Goal: Information Seeking & Learning: Learn about a topic

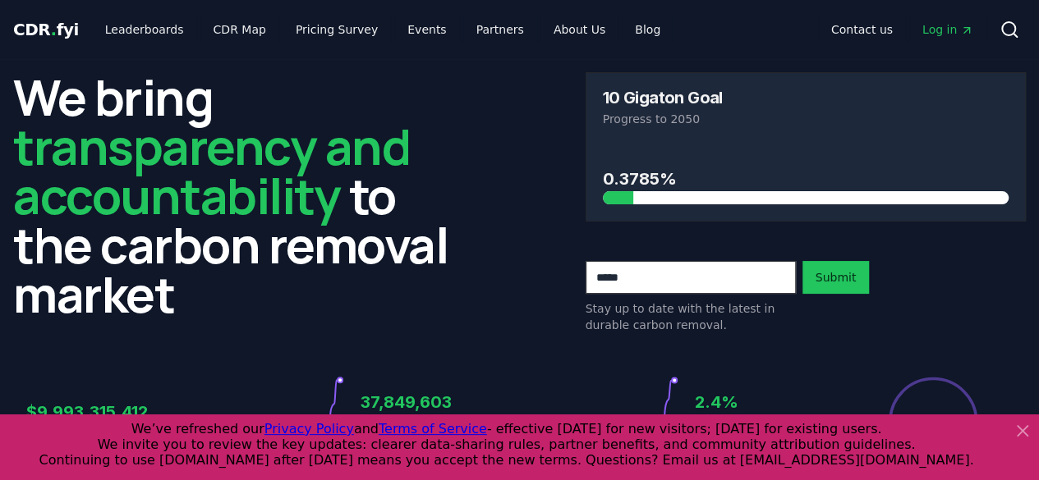
click at [1027, 423] on icon at bounding box center [1023, 431] width 20 height 20
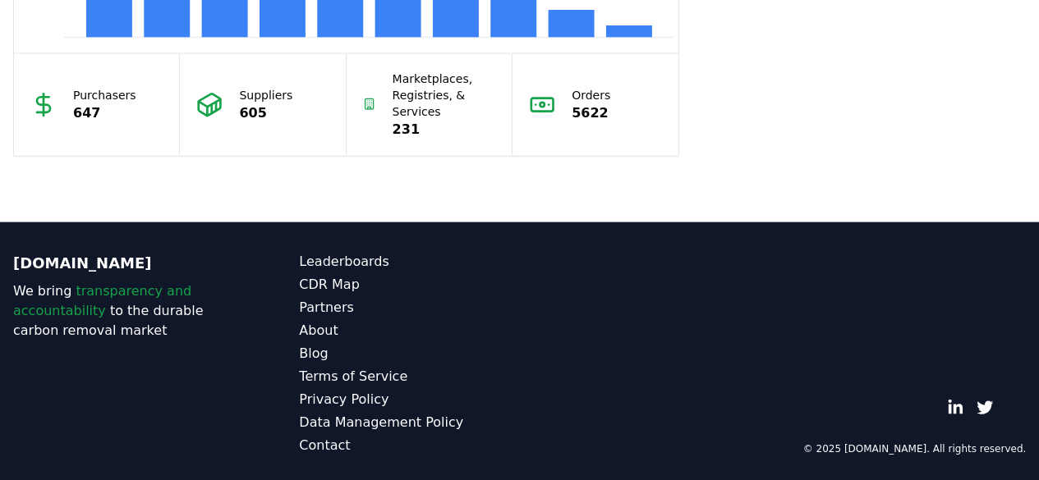
scroll to position [1667, 0]
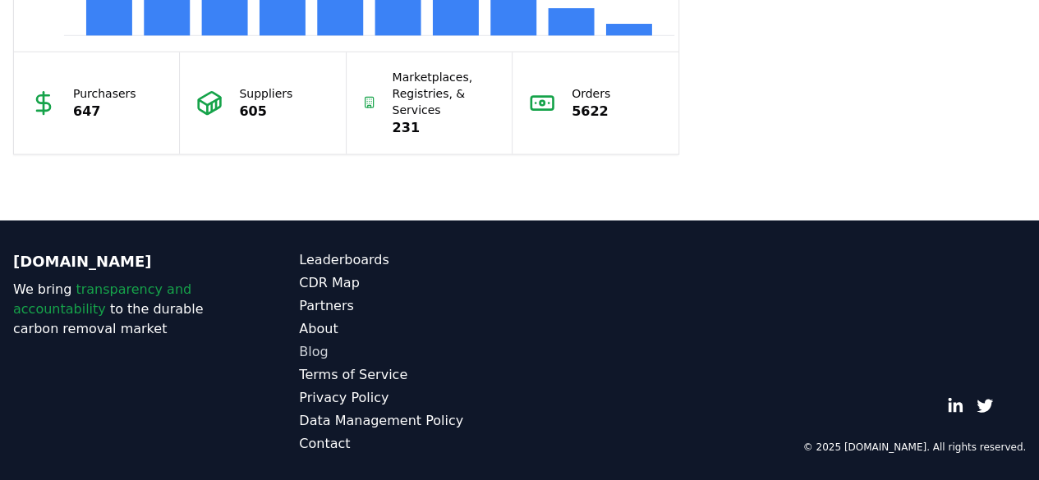
click at [325, 347] on link "Blog" at bounding box center [409, 352] width 220 height 20
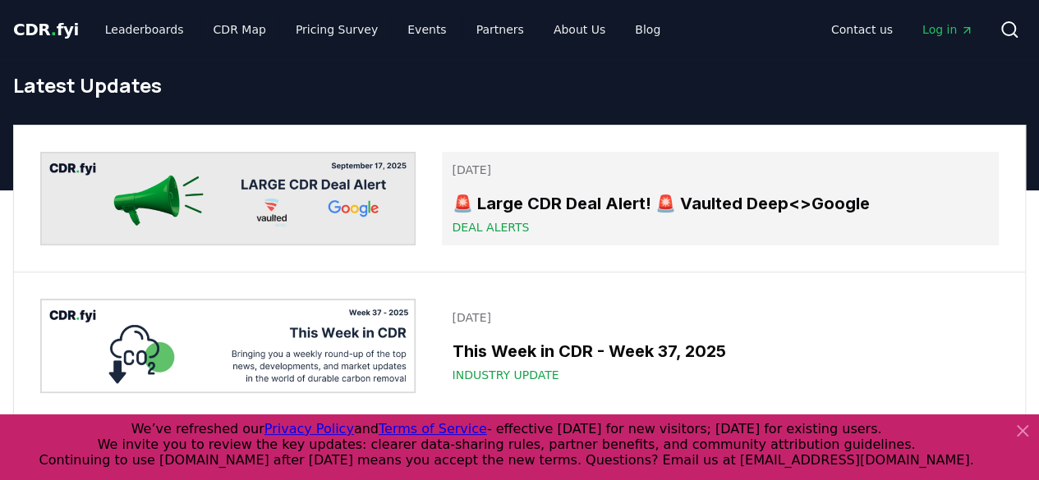
click at [480, 223] on span "Deal Alerts" at bounding box center [490, 227] width 77 height 16
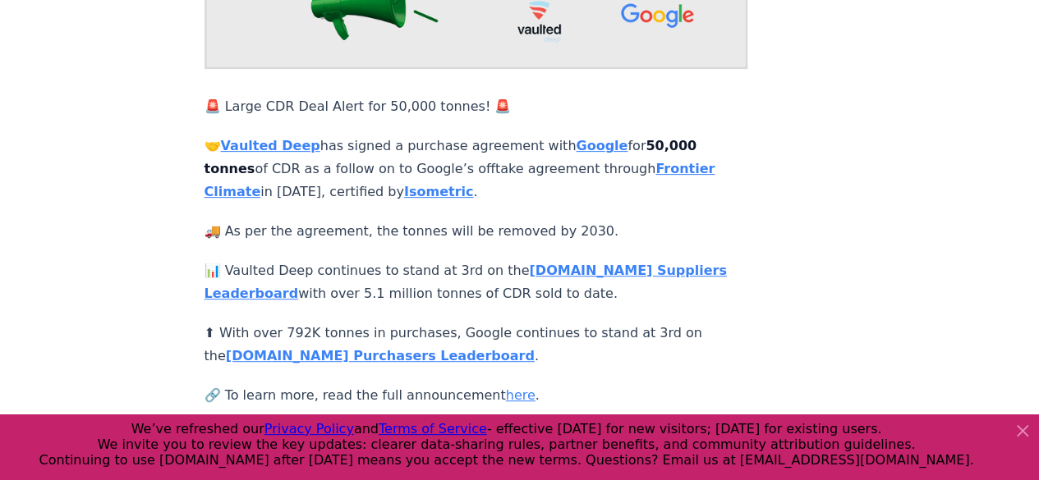
scroll to position [245, 0]
click at [506, 387] on link "here" at bounding box center [521, 395] width 30 height 16
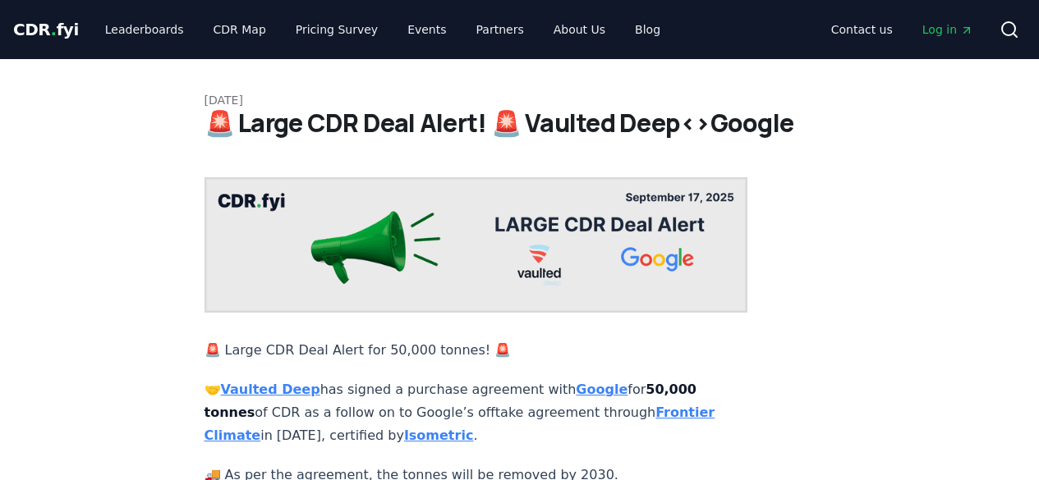
scroll to position [245, 0]
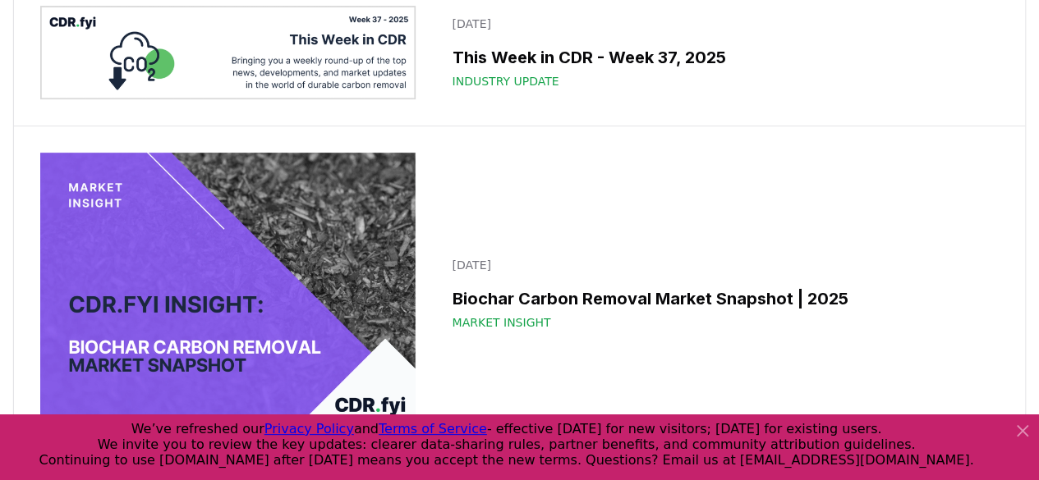
scroll to position [294, 0]
click at [192, 261] on img at bounding box center [227, 293] width 375 height 282
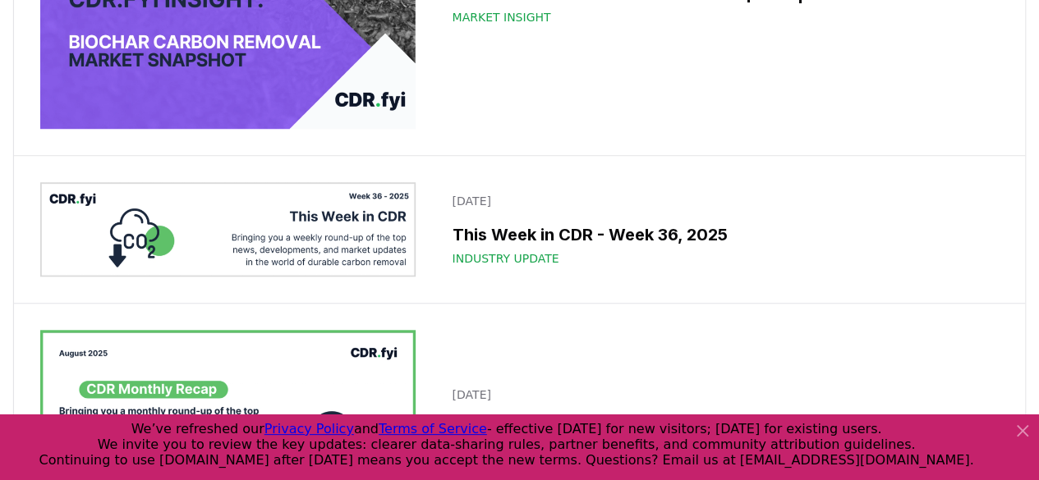
scroll to position [600, 0]
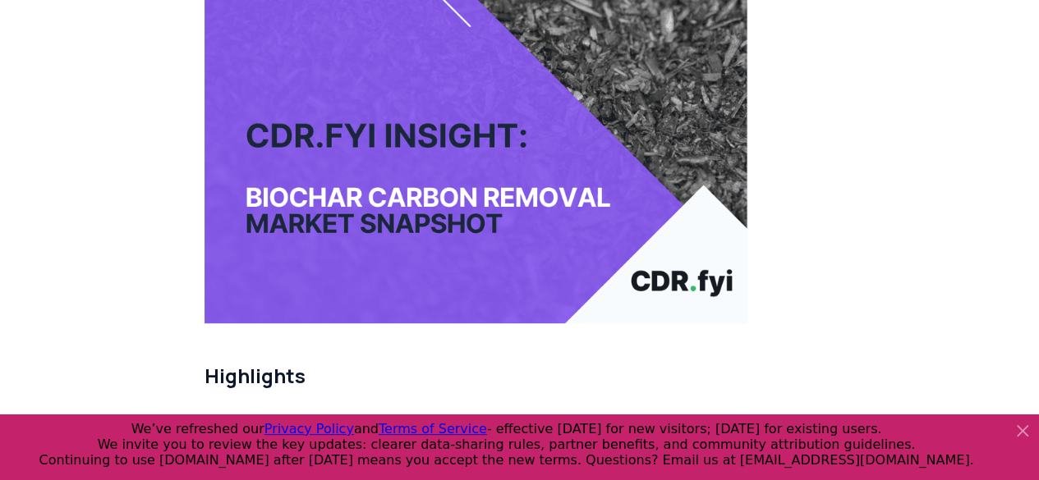
scroll to position [255, 0]
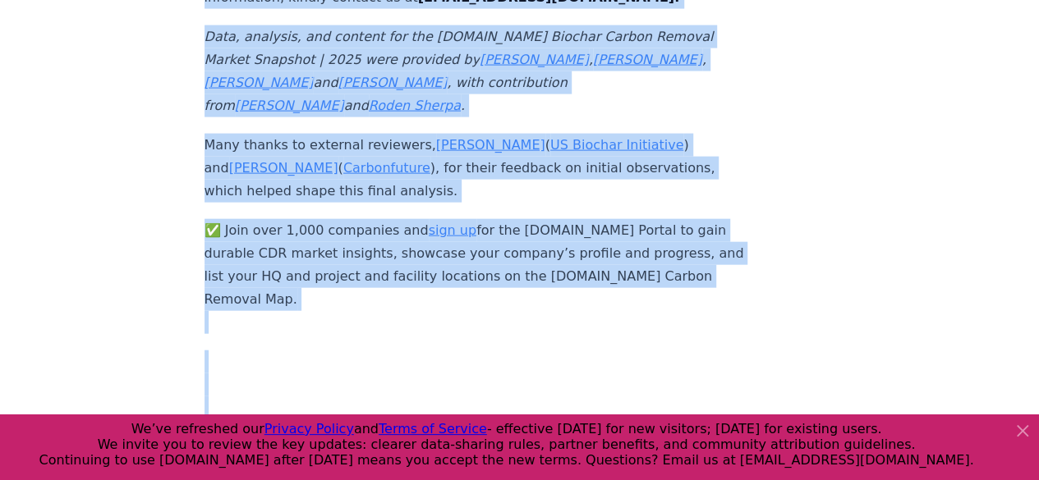
scroll to position [11371, 0]
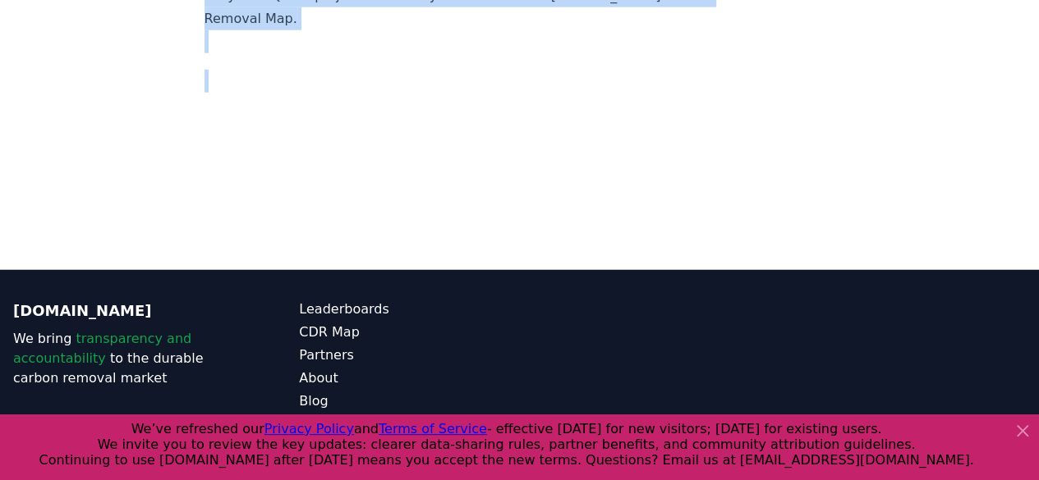
drag, startPoint x: 206, startPoint y: 215, endPoint x: 256, endPoint y: 63, distance: 160.0
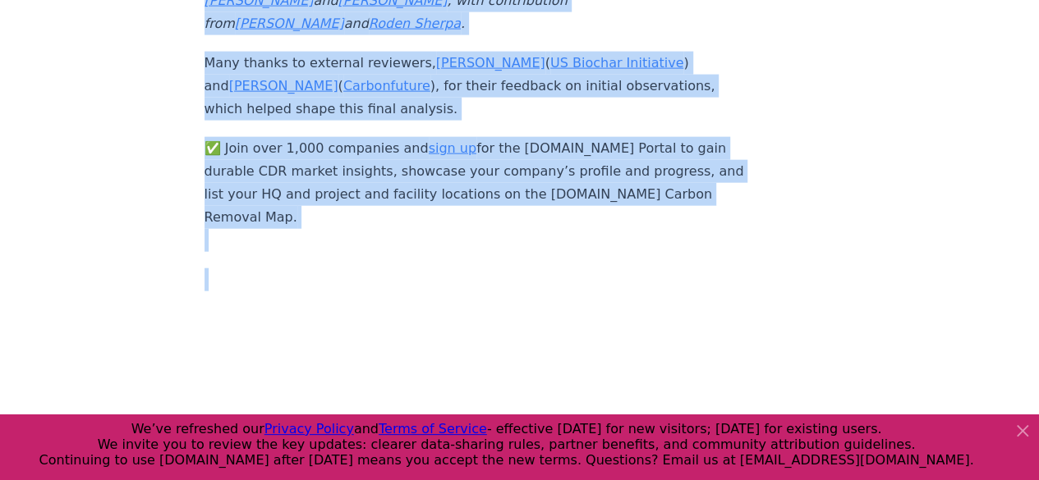
scroll to position [11076, 0]
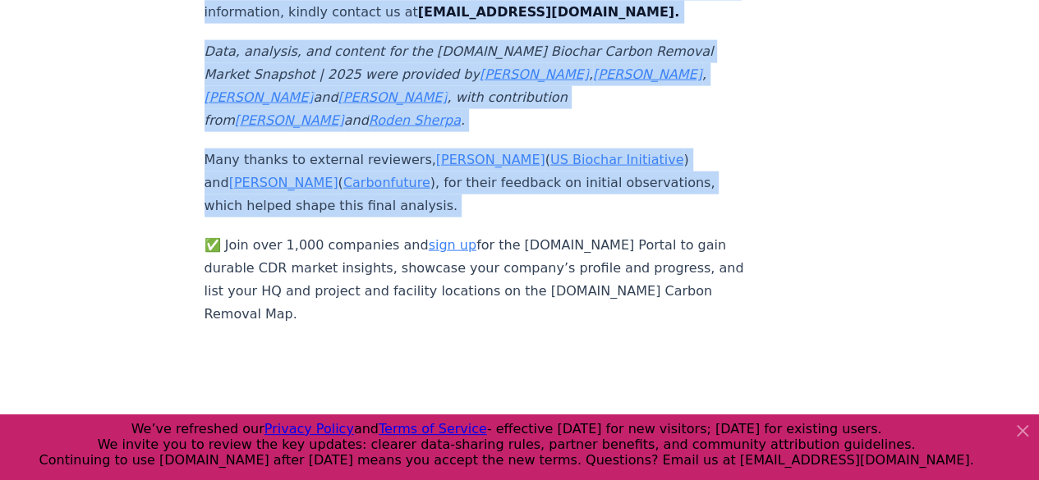
copy div "Highlights A total of 3.04 million tonnes of biochar carbon removal (BCR) credi…"
